Goal: Transaction & Acquisition: Obtain resource

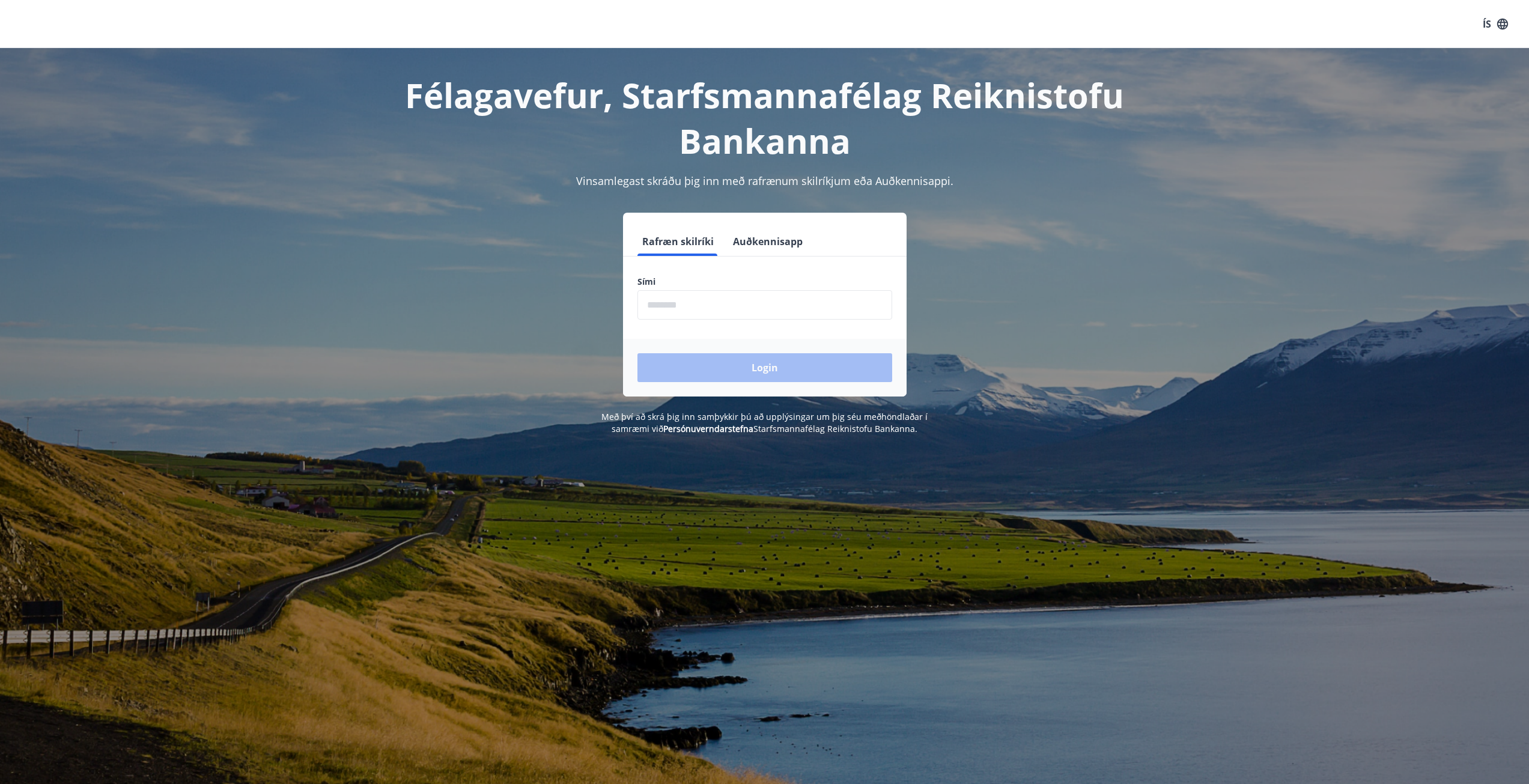
click at [695, 312] on input "phone" at bounding box center [765, 304] width 254 height 30
type input "********"
click at [638, 353] on button "Login" at bounding box center [765, 368] width 254 height 29
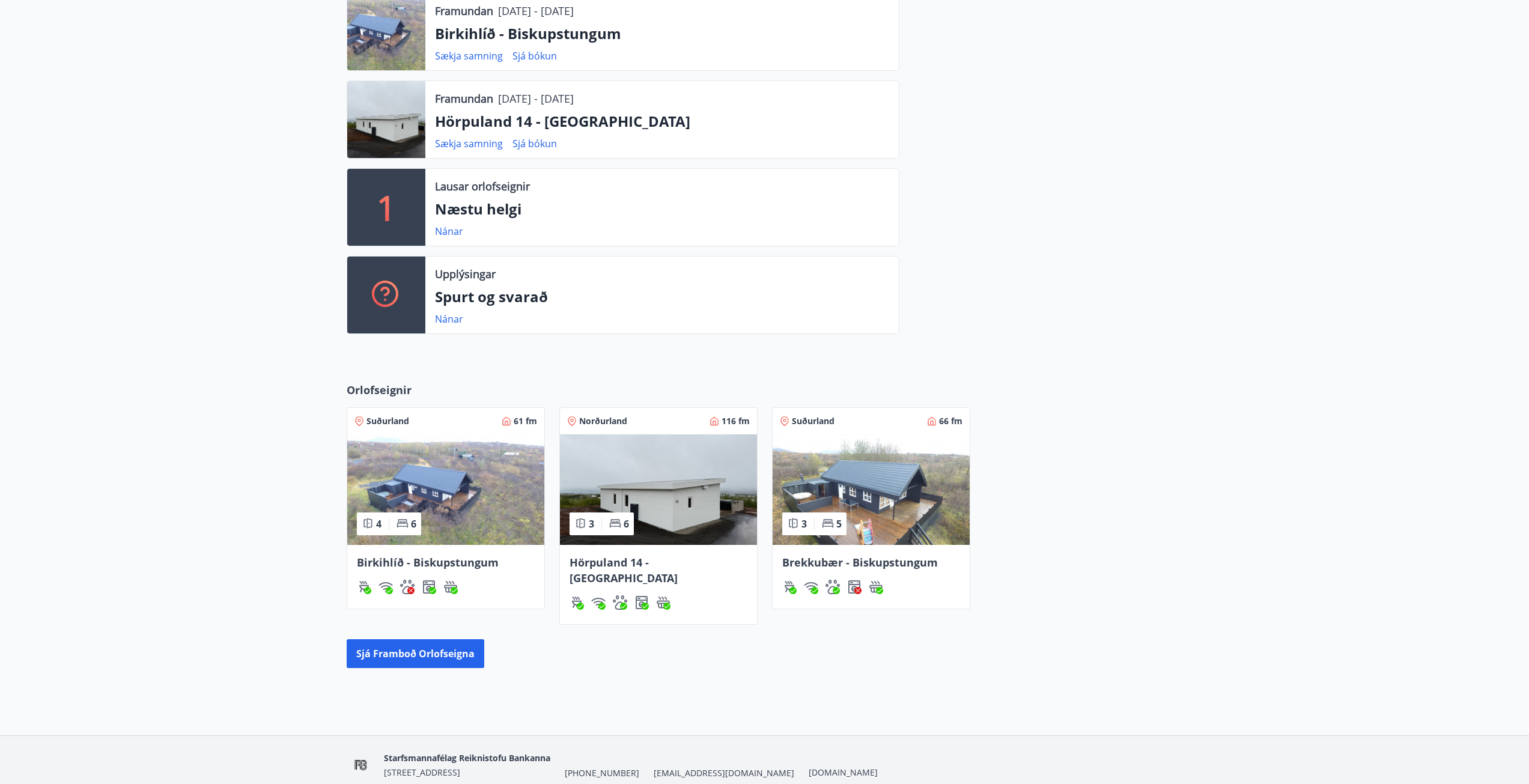
scroll to position [470, 0]
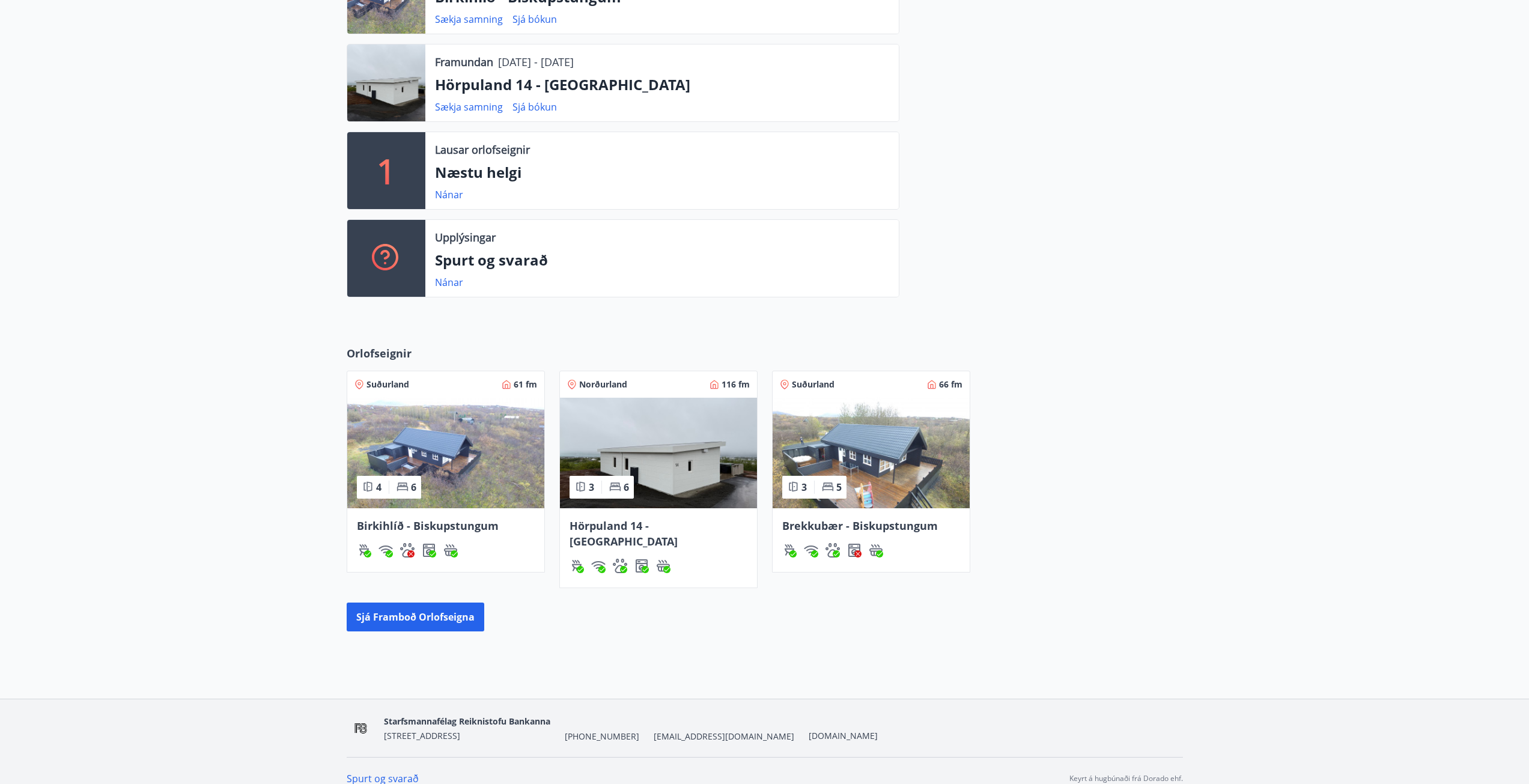
click at [825, 444] on img at bounding box center [871, 452] width 197 height 110
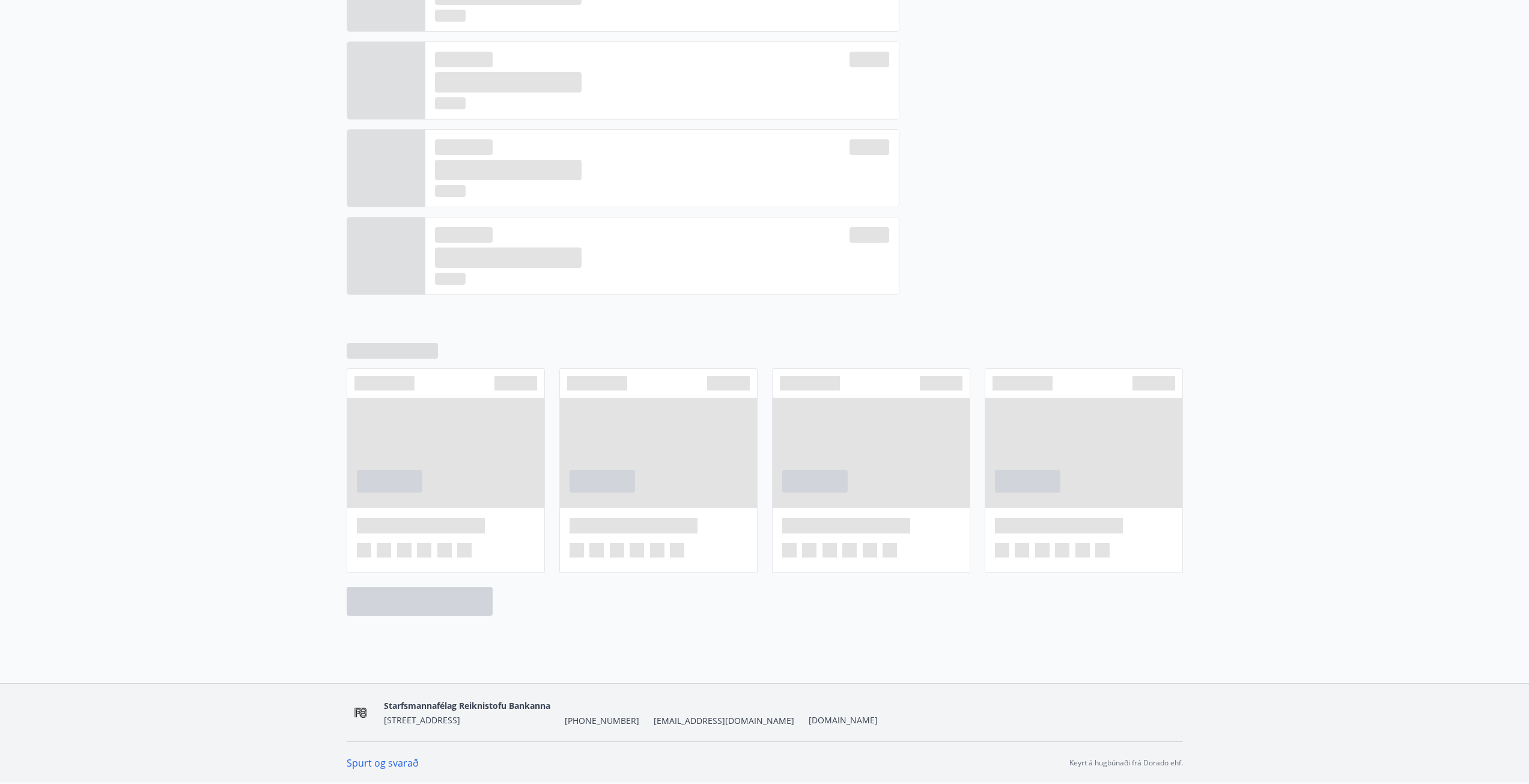
scroll to position [385, 0]
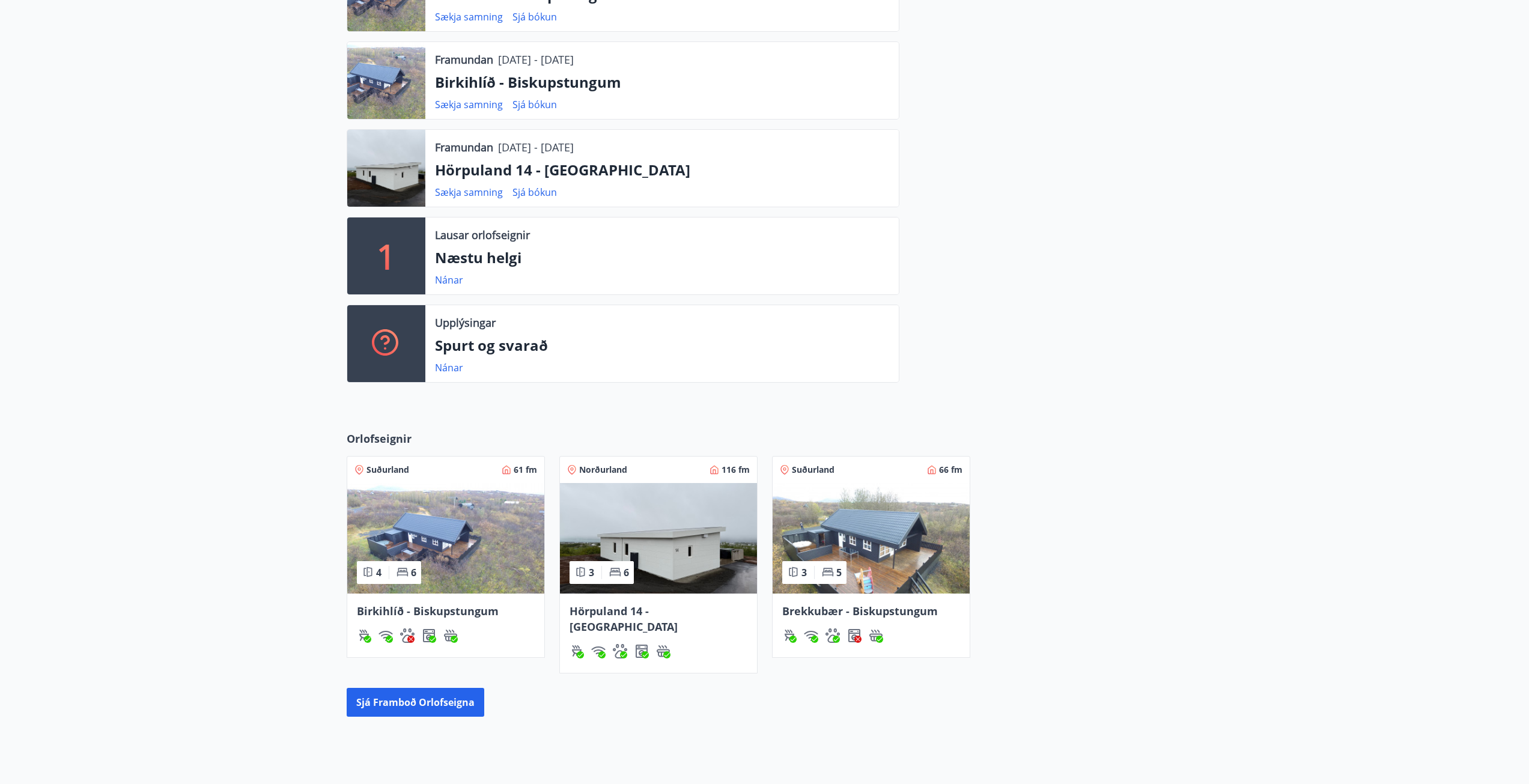
click at [650, 522] on img at bounding box center [658, 538] width 197 height 110
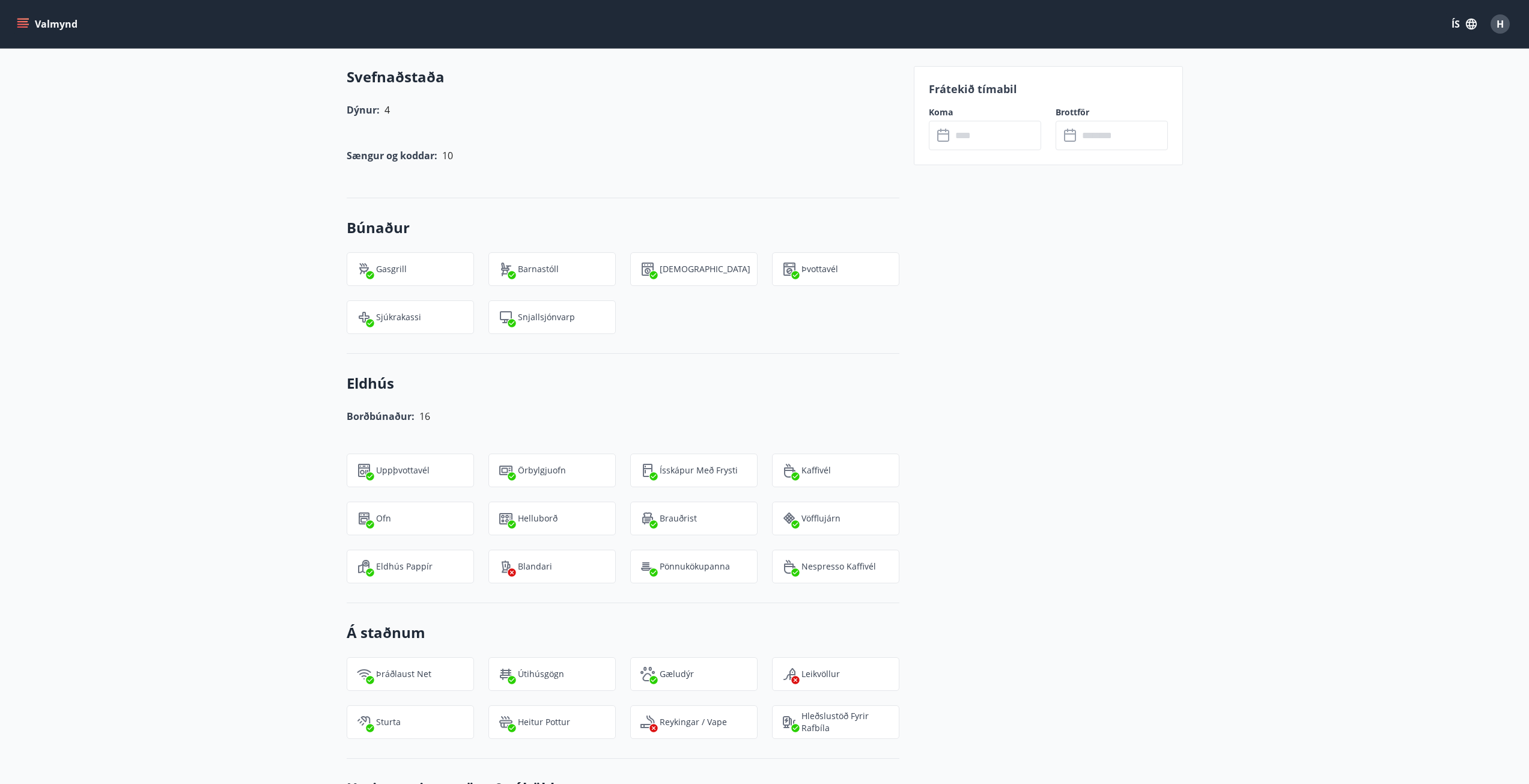
scroll to position [1201, 0]
drag, startPoint x: 667, startPoint y: 264, endPoint x: 702, endPoint y: 262, distance: 35.1
click at [702, 262] on div "Þurrkari" at bounding box center [694, 266] width 127 height 34
click at [699, 263] on div "Þurrkari" at bounding box center [694, 266] width 127 height 34
drag, startPoint x: 843, startPoint y: 266, endPoint x: 803, endPoint y: 269, distance: 40.1
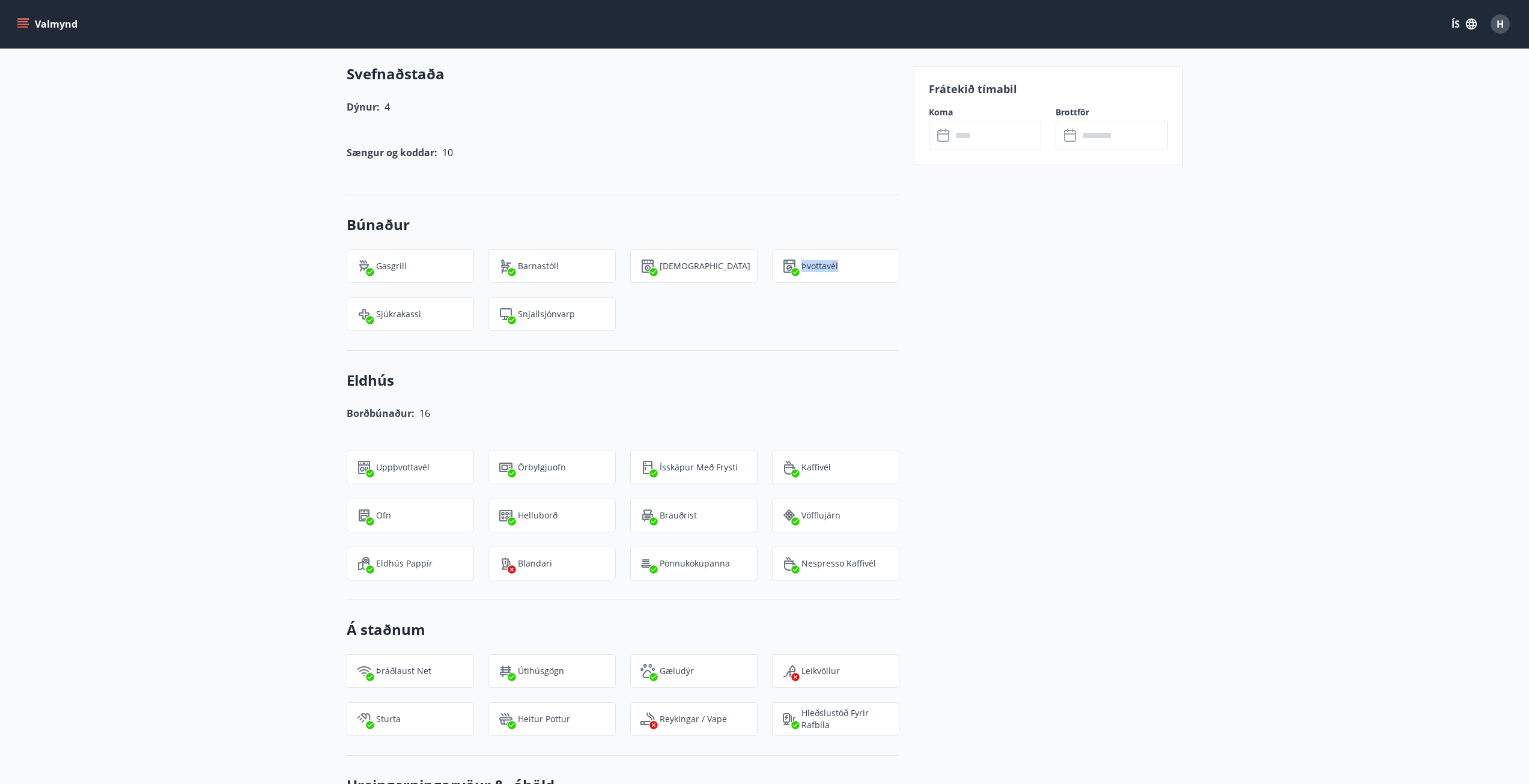
click at [803, 269] on div "Þvottavél" at bounding box center [836, 266] width 127 height 34
click at [804, 269] on p "Þvottavél" at bounding box center [820, 266] width 37 height 12
drag, startPoint x: 706, startPoint y: 270, endPoint x: 684, endPoint y: 269, distance: 22.0
click at [684, 269] on div "Þurrkari" at bounding box center [694, 266] width 127 height 34
click at [701, 268] on div "Þurrkari" at bounding box center [694, 266] width 127 height 34
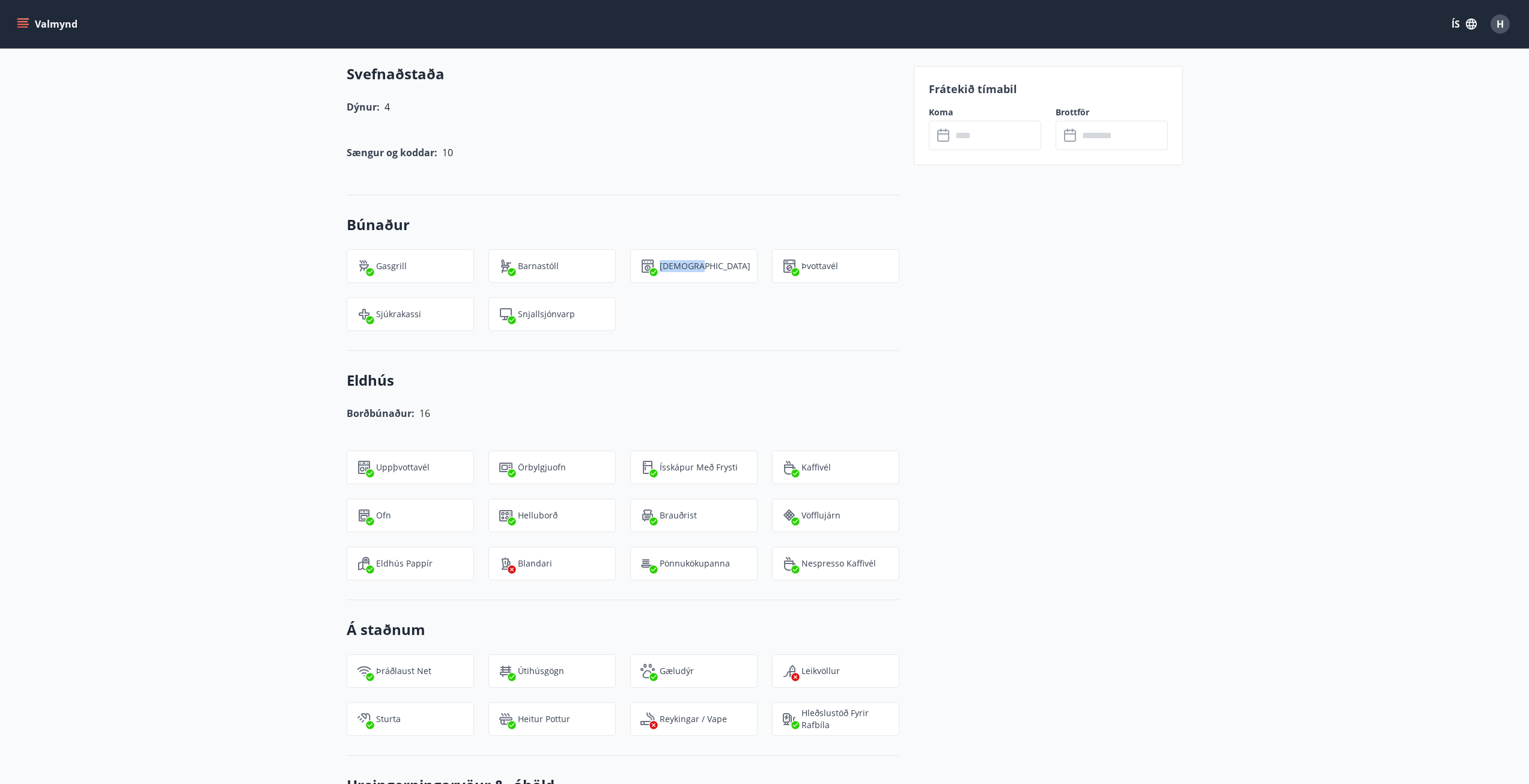
drag, startPoint x: 712, startPoint y: 273, endPoint x: 659, endPoint y: 272, distance: 53.0
click at [659, 272] on div "Þurrkari" at bounding box center [694, 266] width 127 height 34
click at [691, 267] on p "Þurrkari" at bounding box center [705, 266] width 91 height 12
drag, startPoint x: 700, startPoint y: 267, endPoint x: 659, endPoint y: 270, distance: 41.1
click at [659, 270] on div "Þurrkari" at bounding box center [694, 266] width 127 height 34
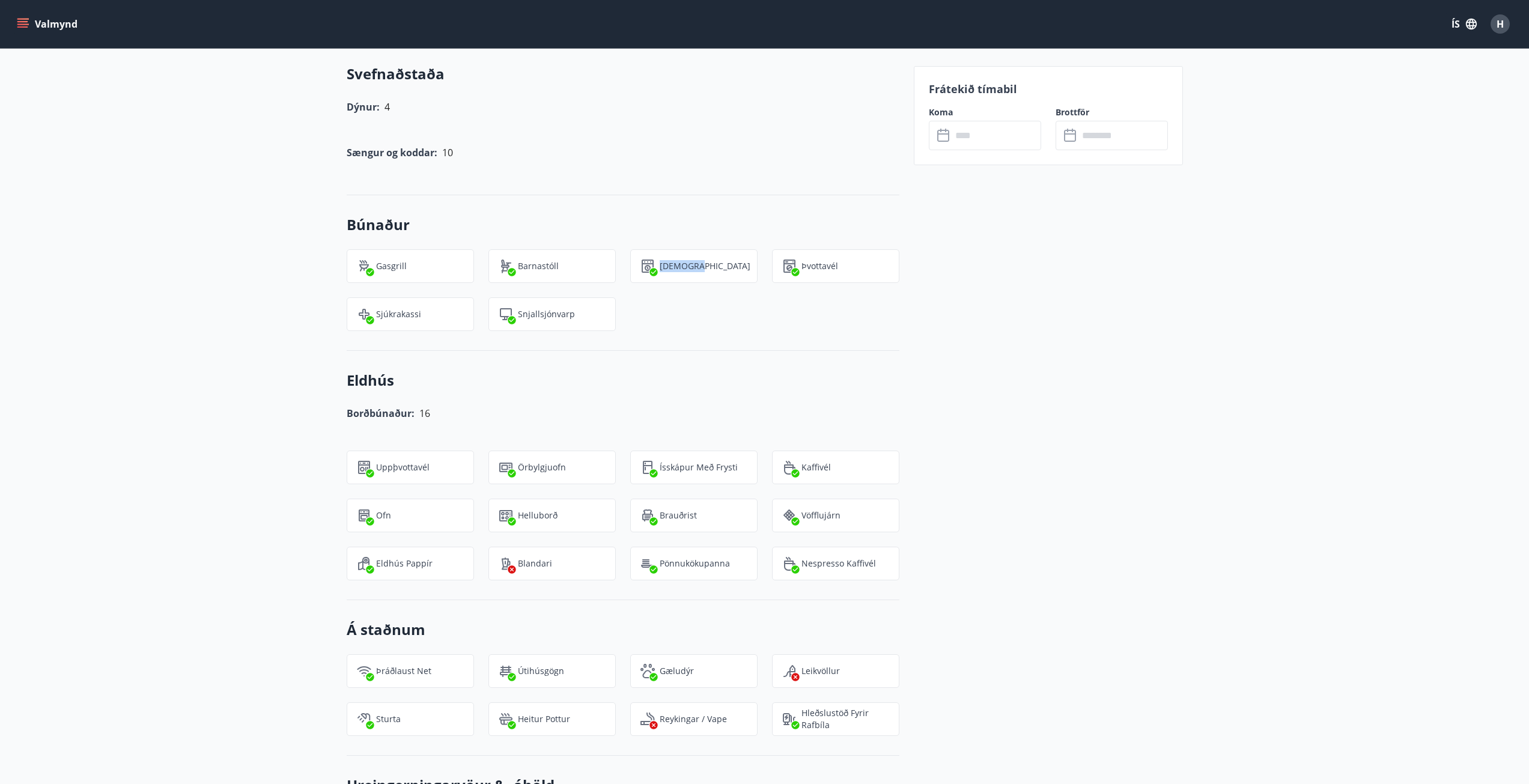
click at [676, 270] on p "Þurrkari" at bounding box center [705, 266] width 91 height 12
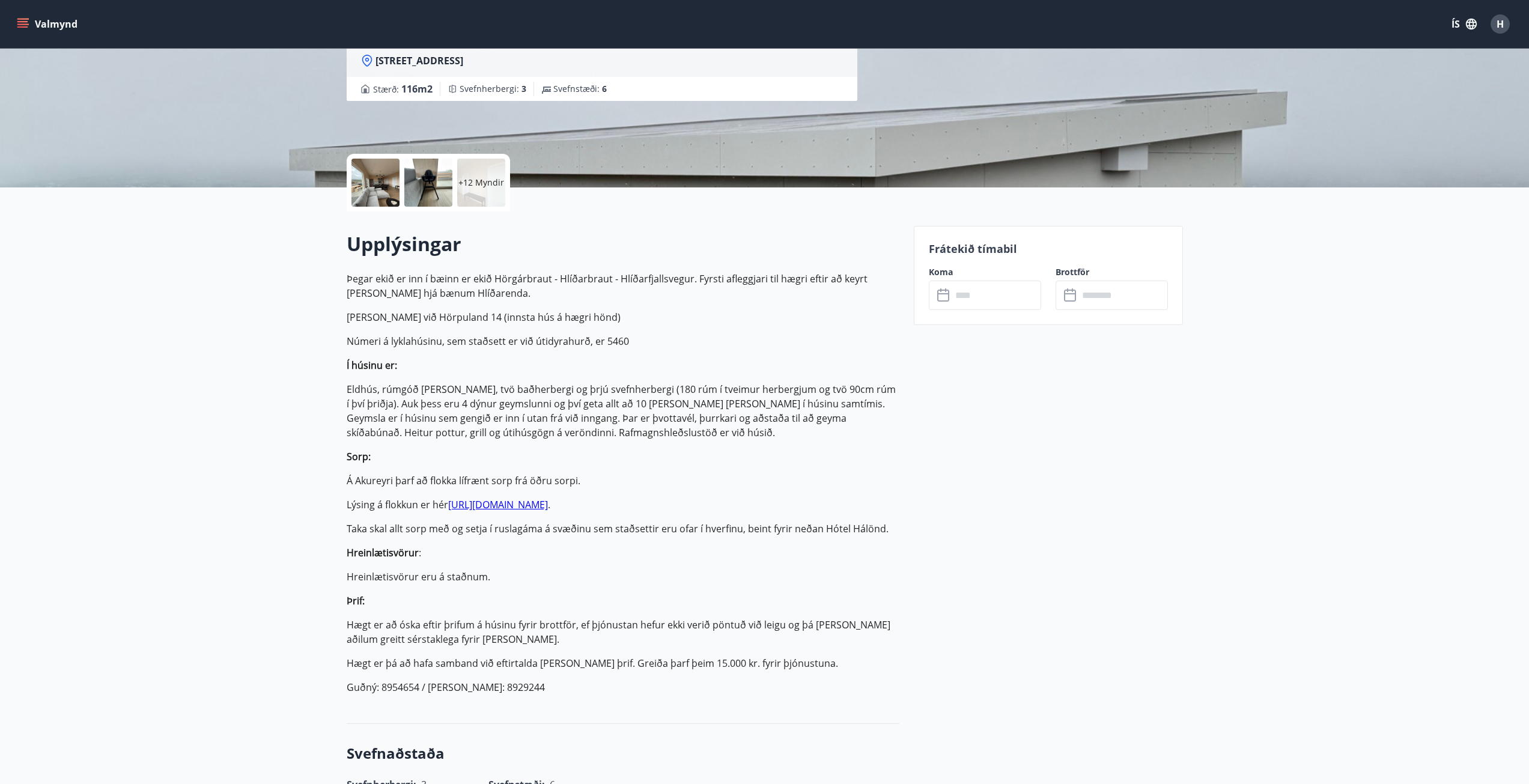
scroll to position [178, 0]
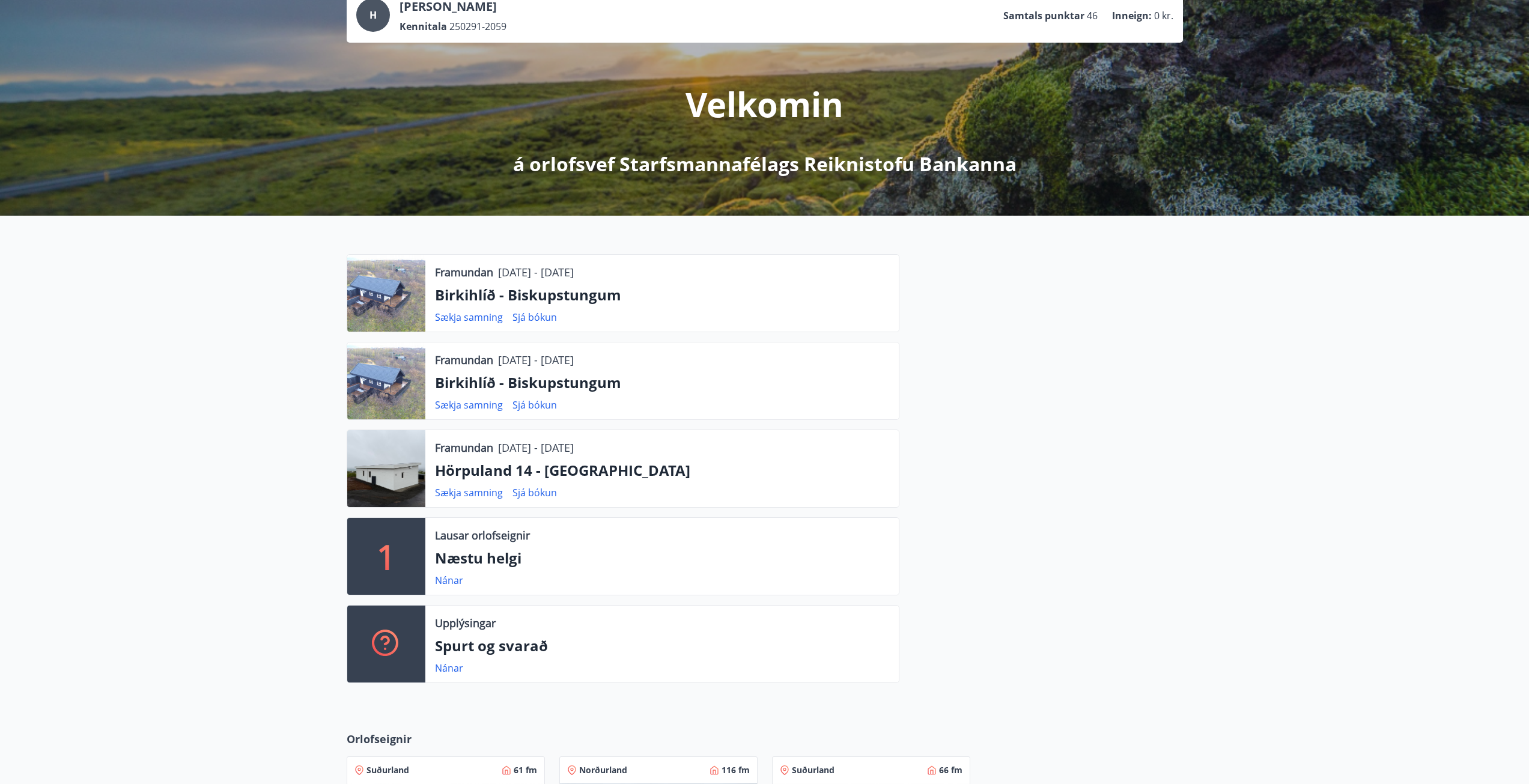
scroll to position [120, 0]
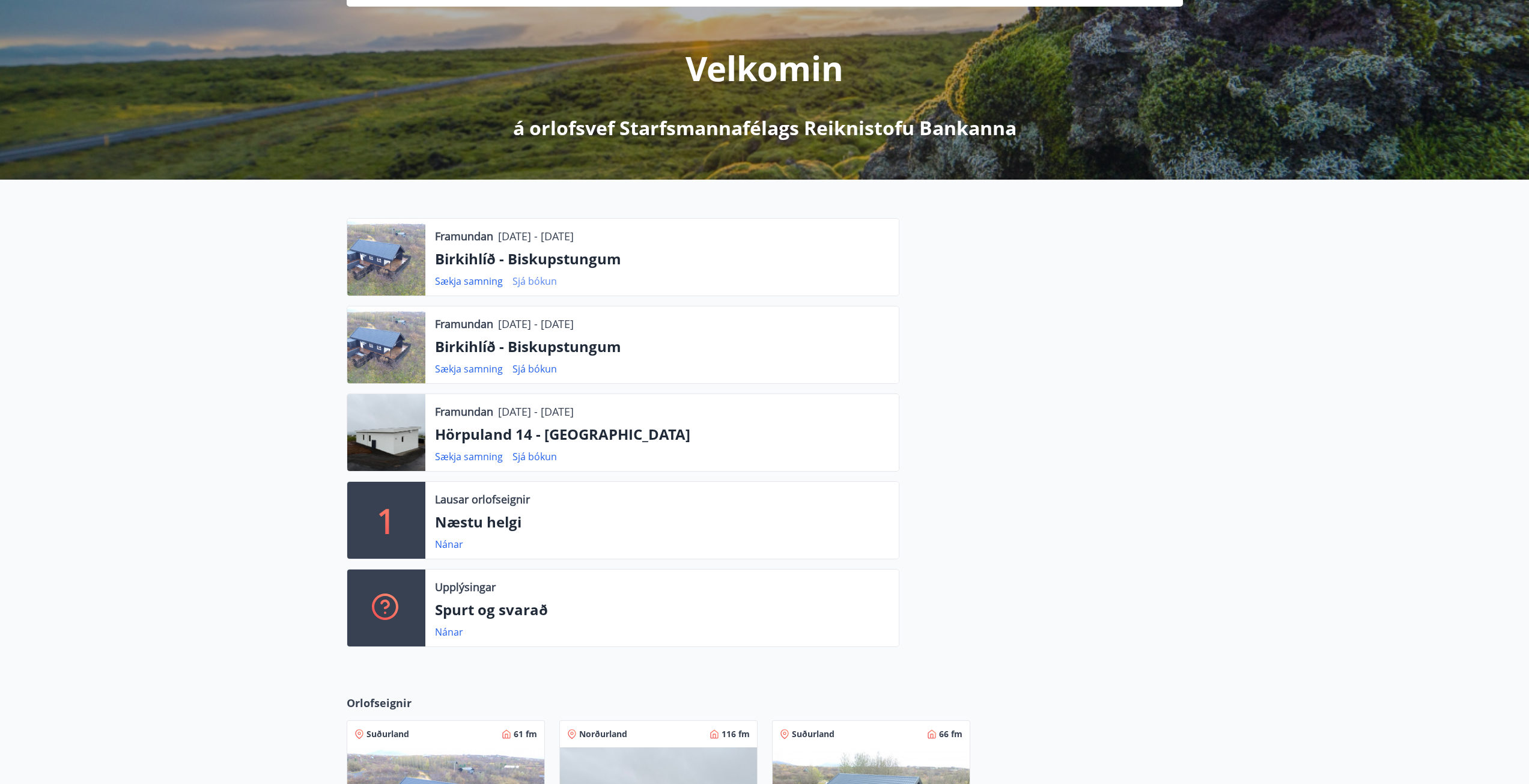
click at [527, 280] on link "Sjá bókun" at bounding box center [535, 281] width 44 height 13
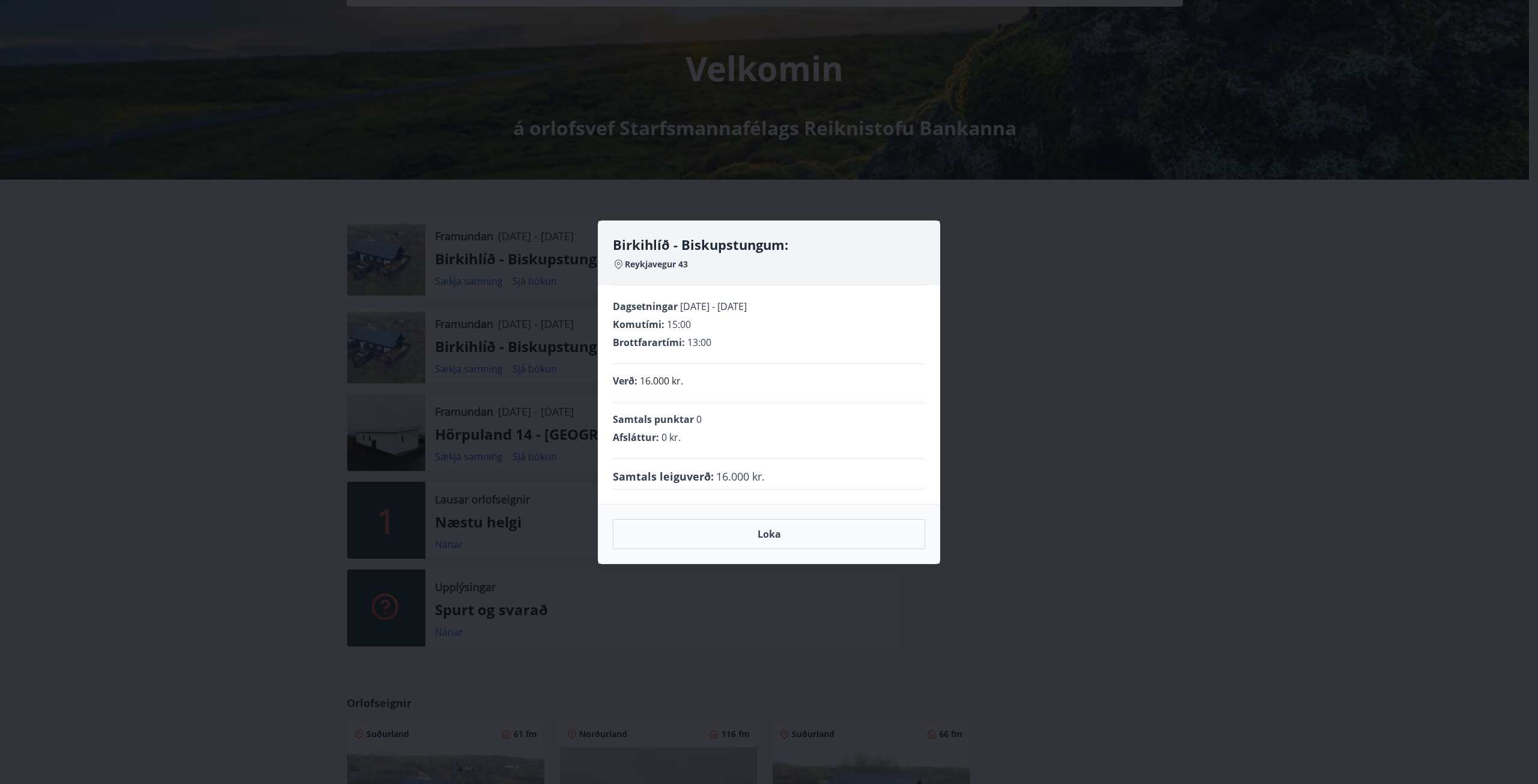
click at [1016, 221] on div "Birkihlíð - Biskupstungum: Reykjavegur 43 Dagsetningar 20.10.2025 - 24.10.2025 …" at bounding box center [769, 392] width 1538 height 784
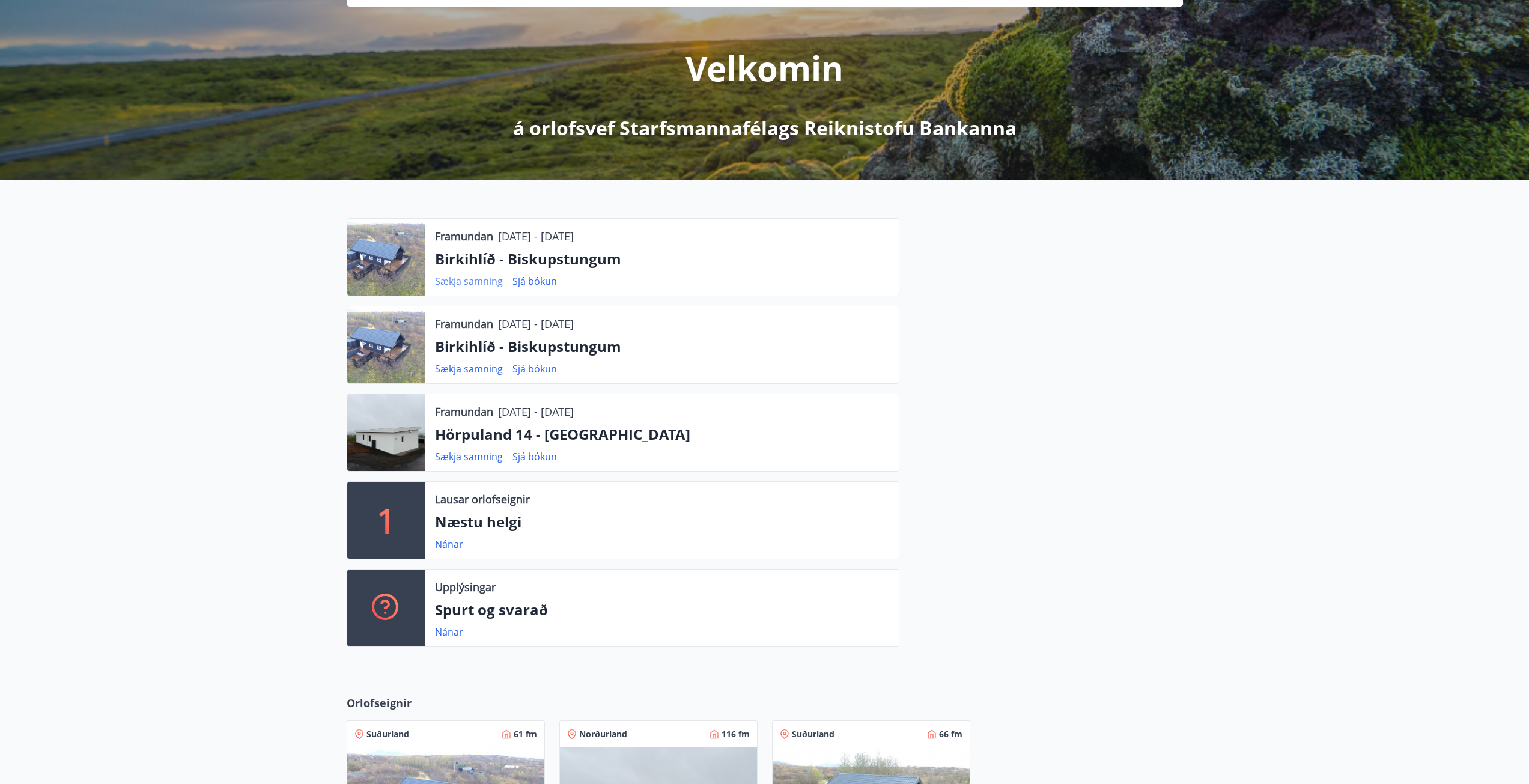
click at [446, 285] on link "Sækja samning" at bounding box center [469, 281] width 68 height 13
